Goal: Check status: Check status

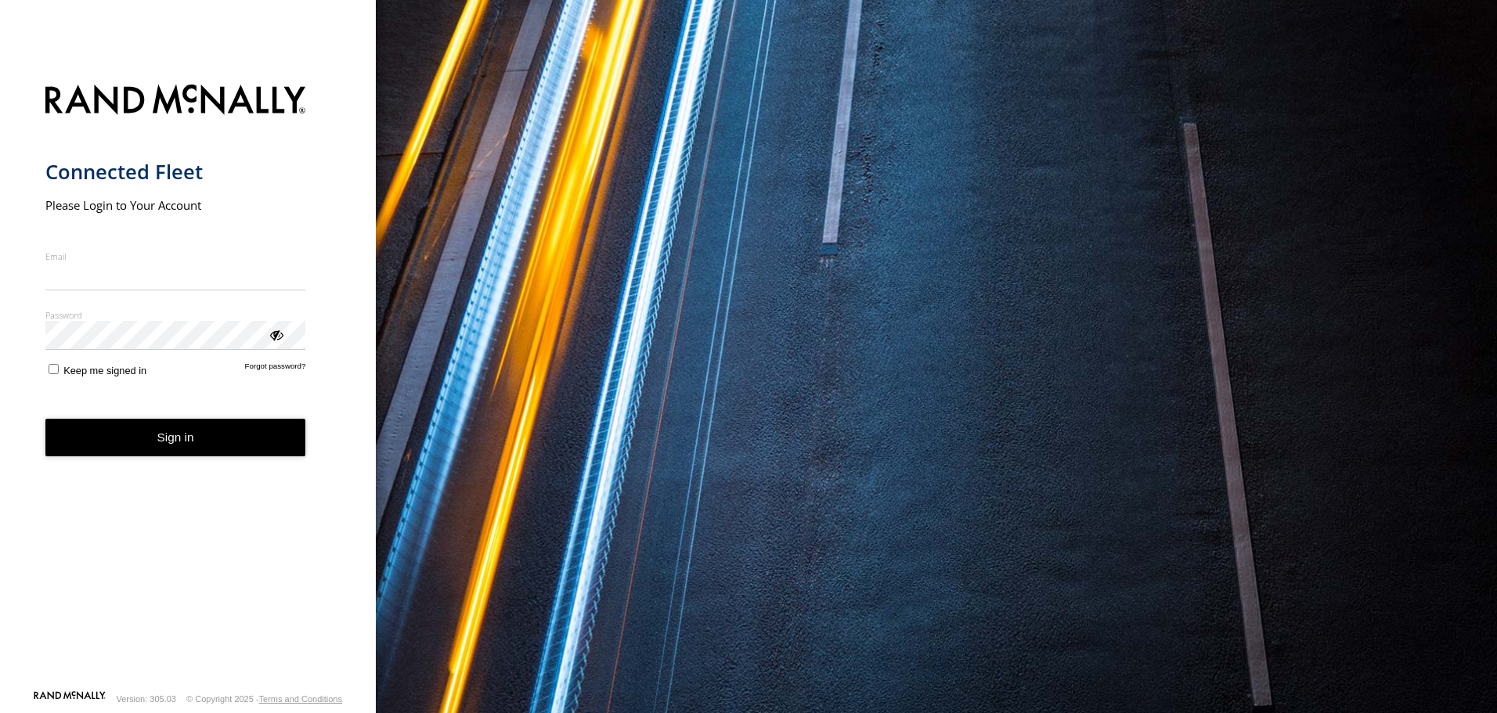
type input "**********"
click at [186, 457] on button "Sign in" at bounding box center [175, 438] width 261 height 38
click at [186, 440] on button "Sign in" at bounding box center [175, 438] width 261 height 38
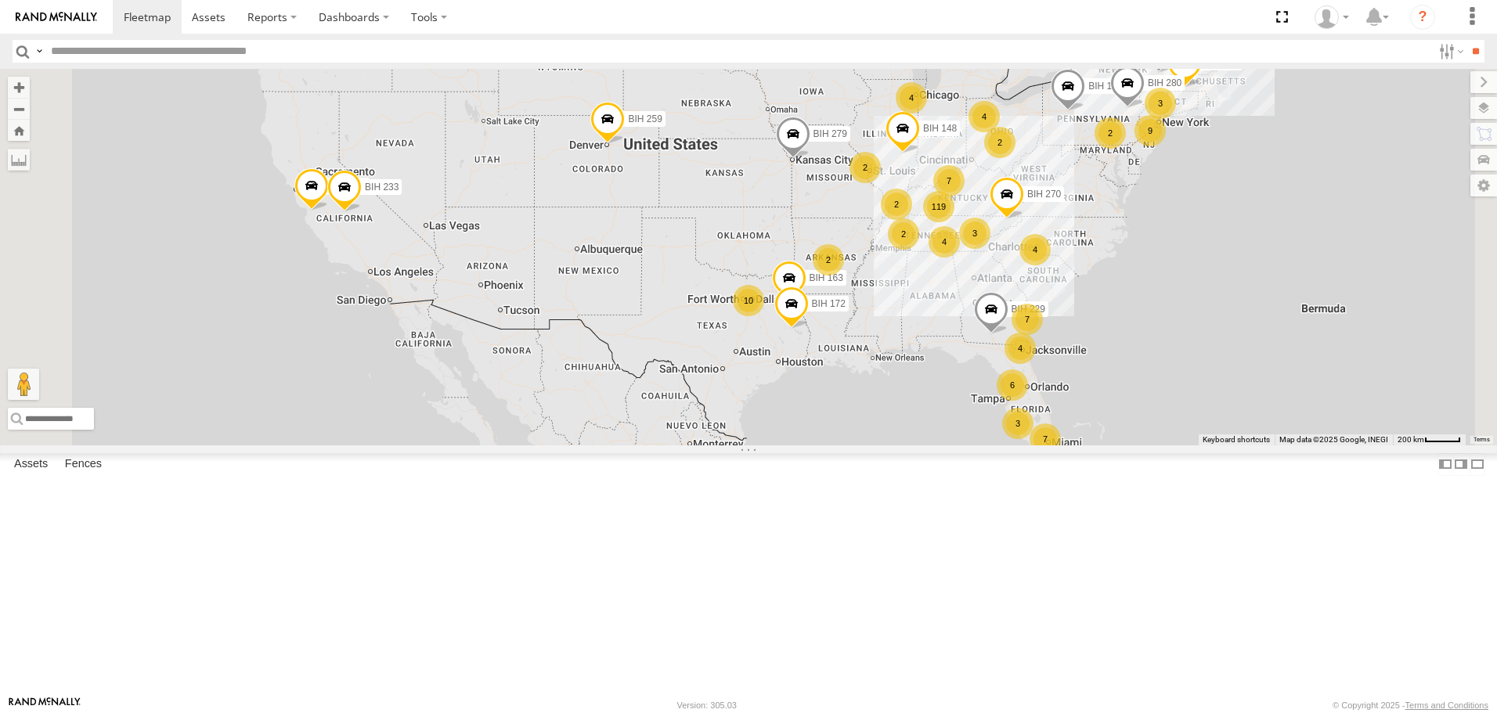
click at [0, 0] on span "Asset" at bounding box center [0, 0] width 0 height 0
click at [0, 0] on span at bounding box center [0, 0] width 0 height 0
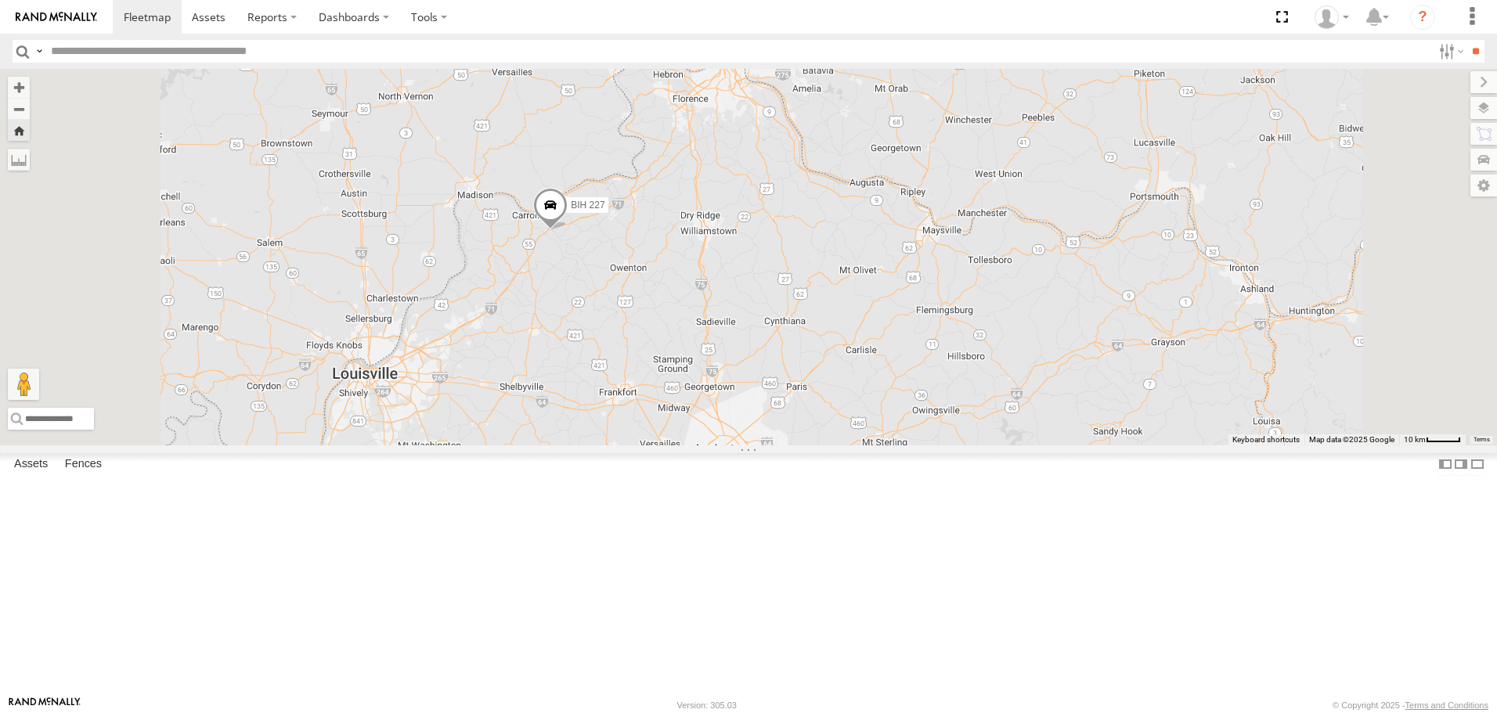
click at [568, 230] on span at bounding box center [550, 209] width 34 height 42
